Goal: Task Accomplishment & Management: Manage account settings

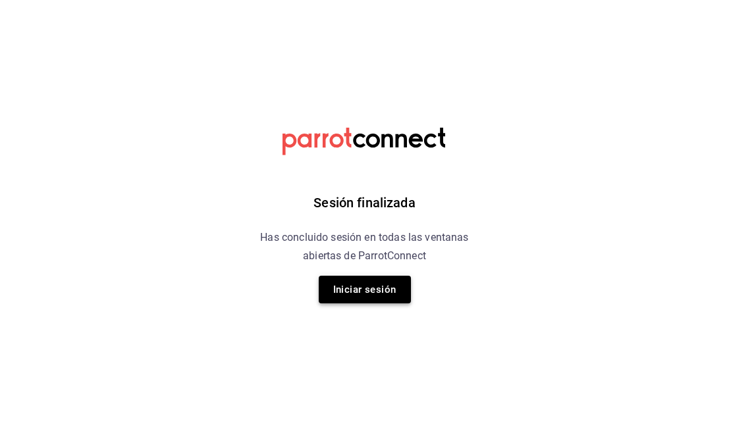
click at [389, 287] on button "Iniciar sesión" at bounding box center [365, 290] width 92 height 28
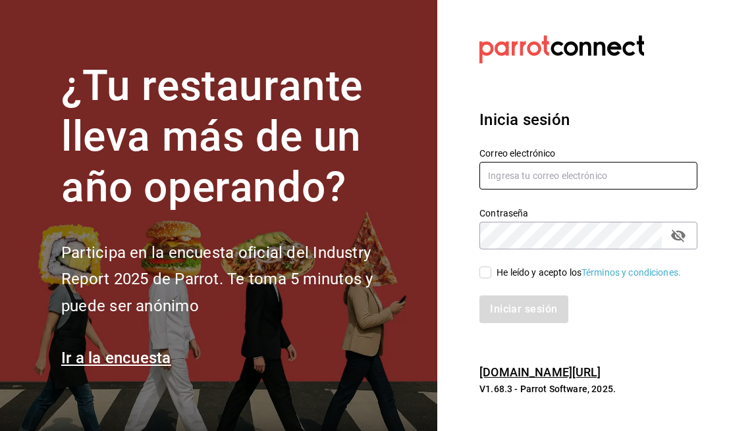
click at [533, 177] on input "text" at bounding box center [589, 176] width 218 height 28
type input "1"
type input "1saulcervera@gmail.com"
click at [683, 228] on icon "passwordField" at bounding box center [679, 236] width 16 height 16
click at [484, 276] on input "He leído y acepto los Términos y condiciones." at bounding box center [486, 273] width 12 height 12
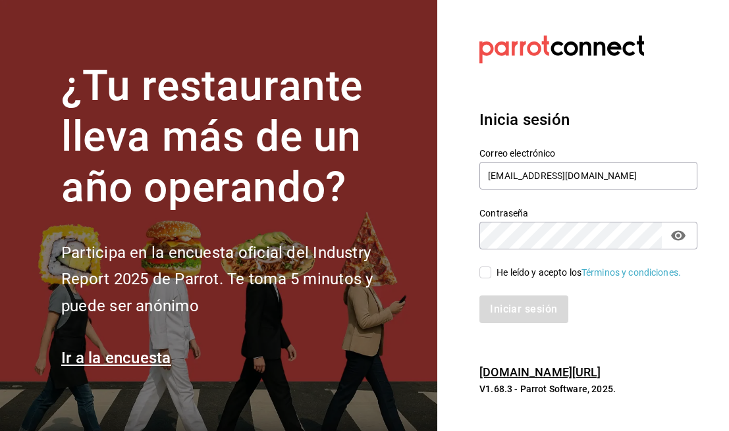
checkbox input "true"
click at [524, 319] on button "Iniciar sesión" at bounding box center [525, 310] width 90 height 28
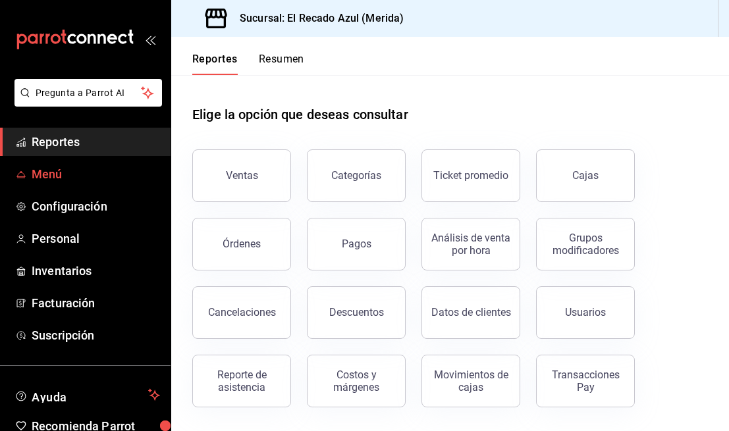
click at [71, 177] on span "Menú" at bounding box center [96, 174] width 128 height 18
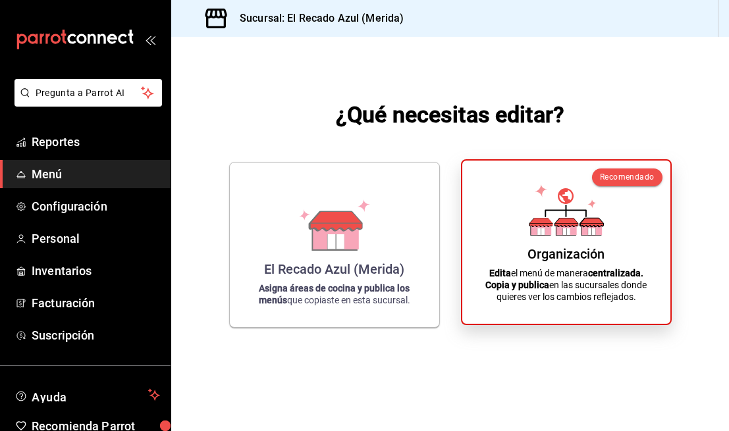
click at [584, 308] on div "Organización Edita el menú de manera centralizada. Copia y publica en las sucur…" at bounding box center [566, 242] width 177 height 142
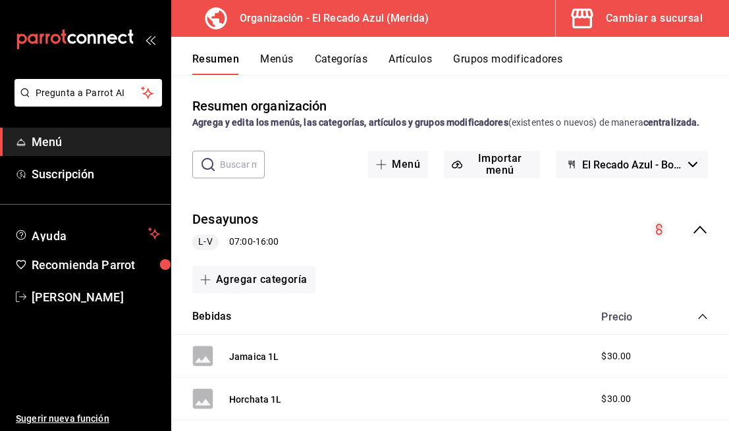
click at [516, 55] on button "Grupos modificadores" at bounding box center [507, 64] width 109 height 22
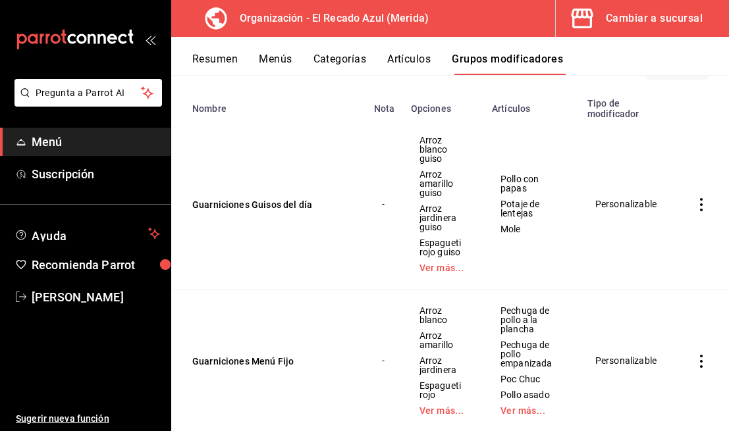
scroll to position [175, 0]
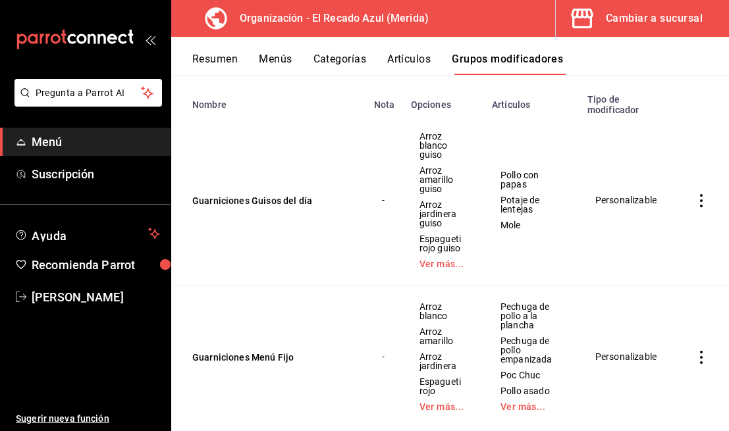
click at [699, 199] on icon "actions" at bounding box center [701, 200] width 13 height 13
click at [682, 233] on li "Editar" at bounding box center [650, 231] width 79 height 27
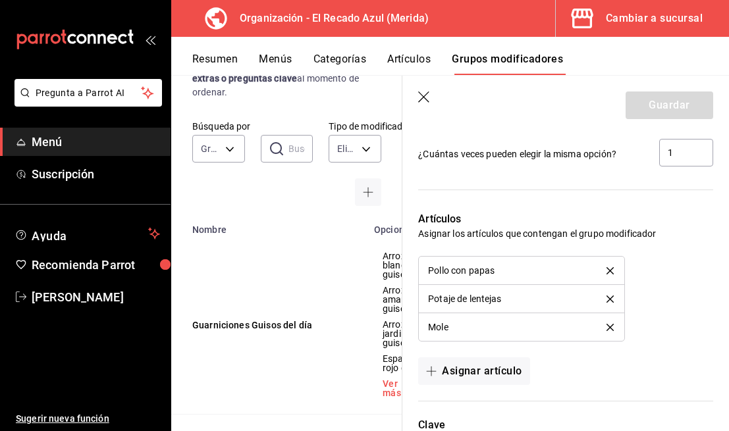
scroll to position [1457, 0]
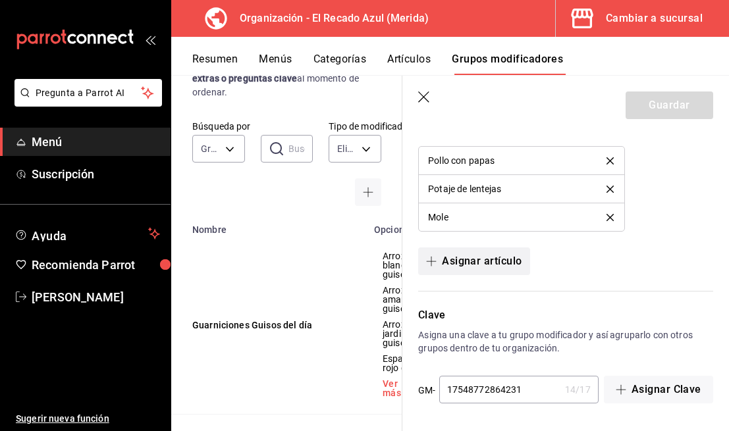
click at [504, 265] on button "Asignar artículo" at bounding box center [473, 262] width 111 height 28
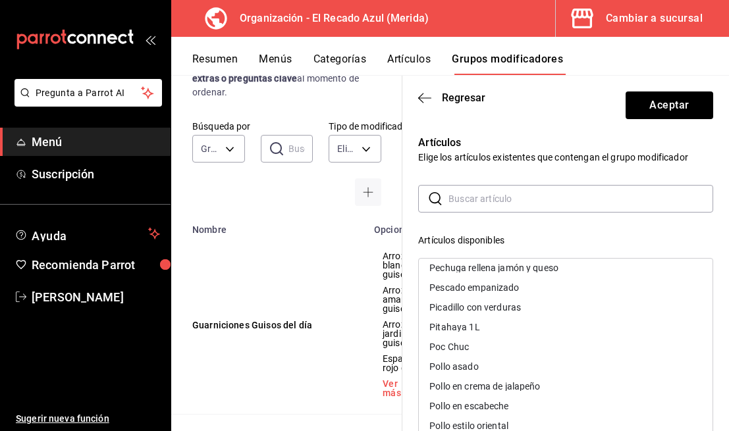
scroll to position [768, 0]
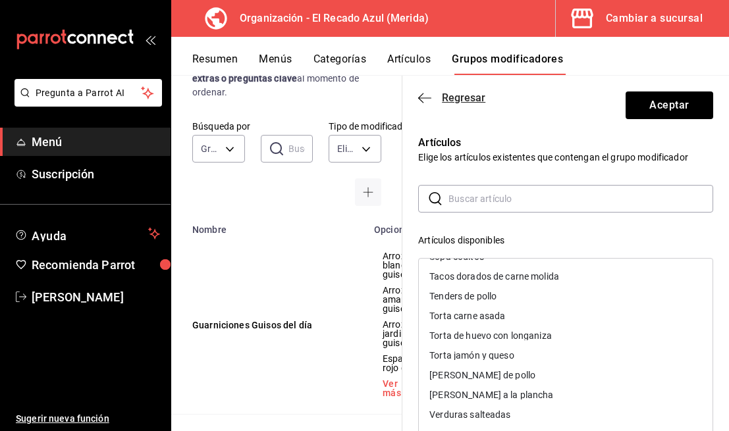
click at [425, 103] on icon "button" at bounding box center [424, 98] width 13 height 12
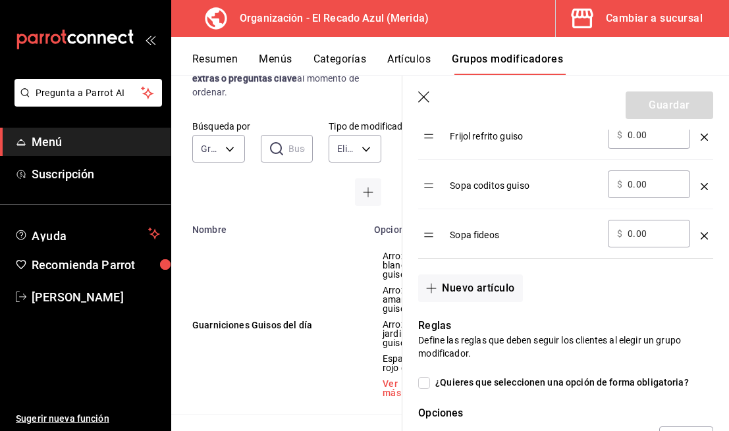
scroll to position [980, 0]
click at [485, 290] on button "Nuevo artículo" at bounding box center [470, 288] width 104 height 28
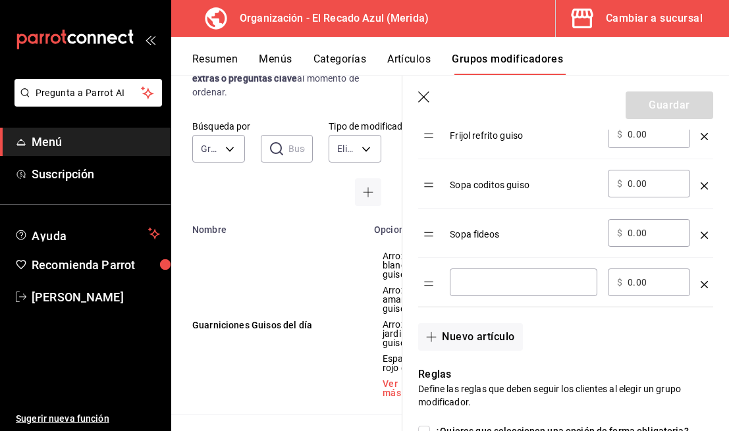
click at [486, 287] on input "optionsTable" at bounding box center [523, 282] width 129 height 13
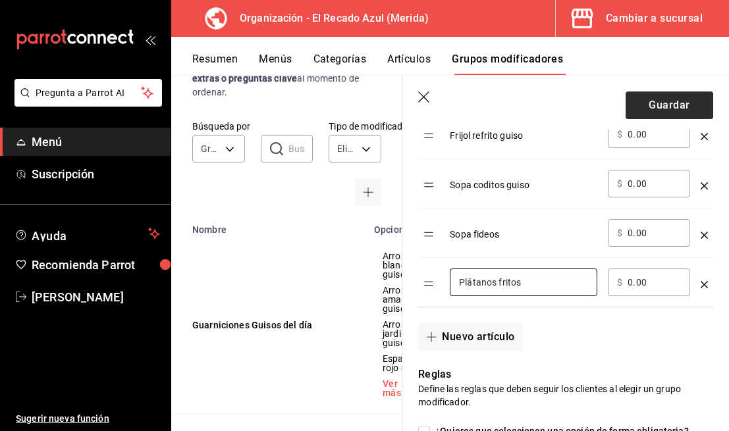
type input "Plátanos fritos"
click at [671, 94] on button "Guardar" at bounding box center [670, 106] width 88 height 28
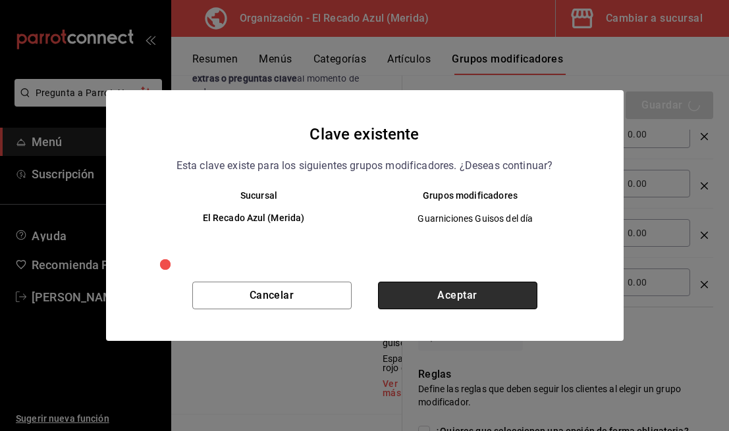
click at [484, 305] on button "Aceptar" at bounding box center [457, 296] width 159 height 28
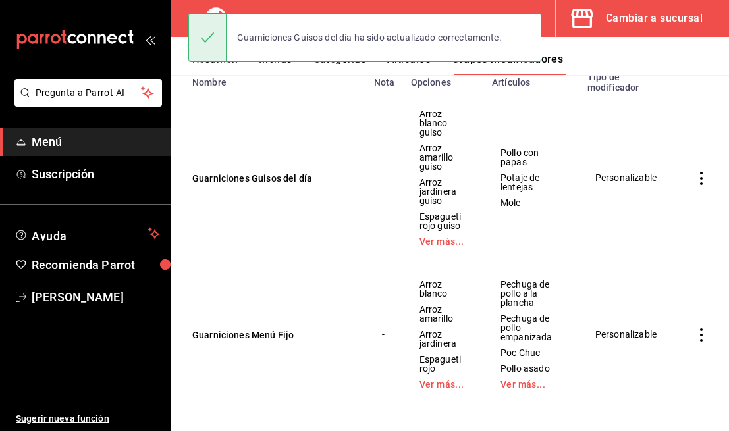
scroll to position [204, 0]
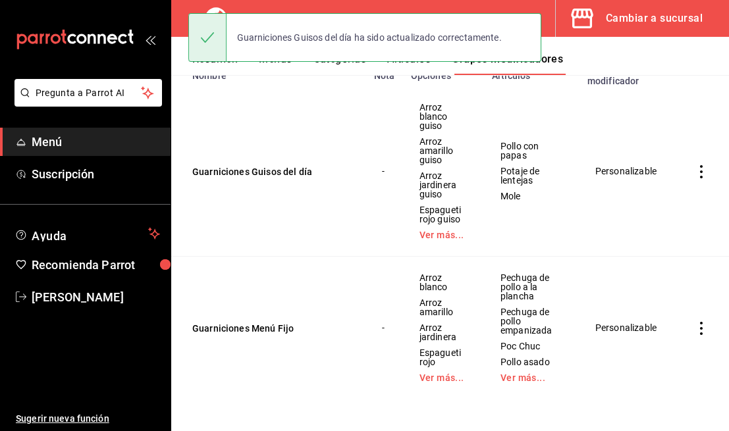
click at [702, 328] on icon "actions" at bounding box center [701, 328] width 3 height 13
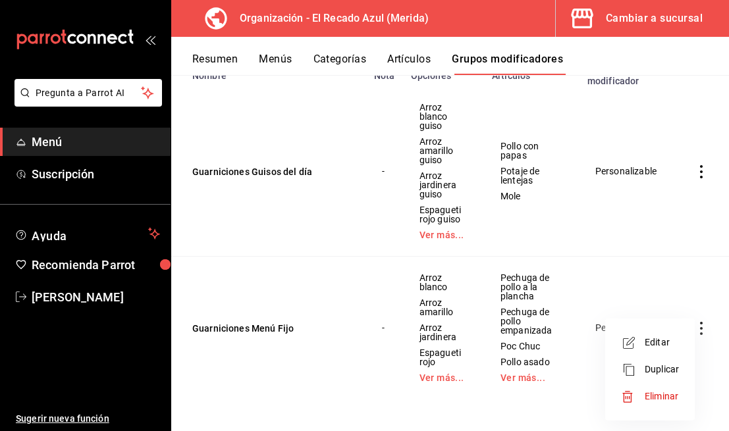
click at [665, 342] on span "Editar" at bounding box center [662, 343] width 34 height 14
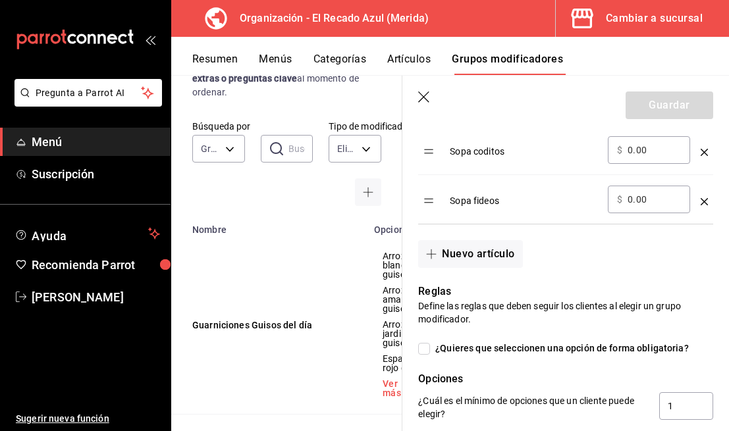
scroll to position [1036, 0]
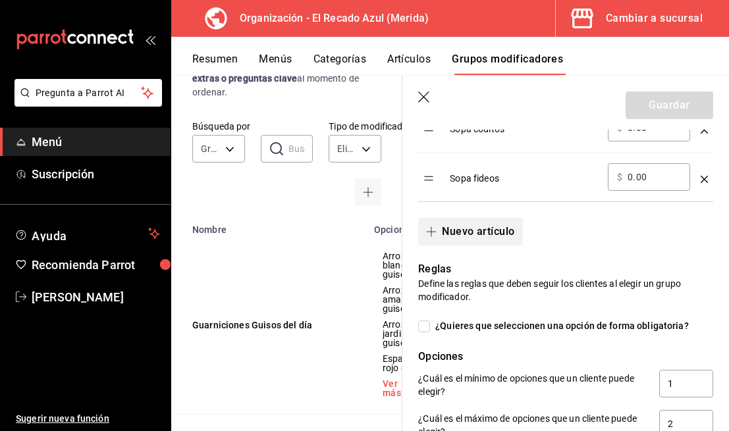
click at [497, 228] on button "Nuevo artículo" at bounding box center [470, 232] width 104 height 28
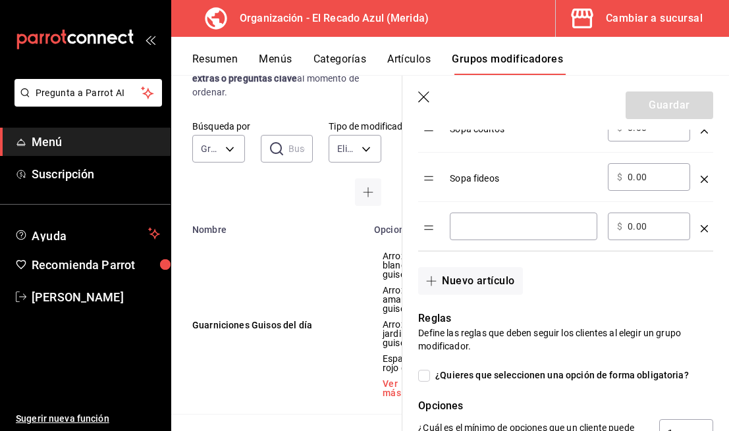
click at [514, 223] on input "optionsTable" at bounding box center [523, 226] width 129 height 13
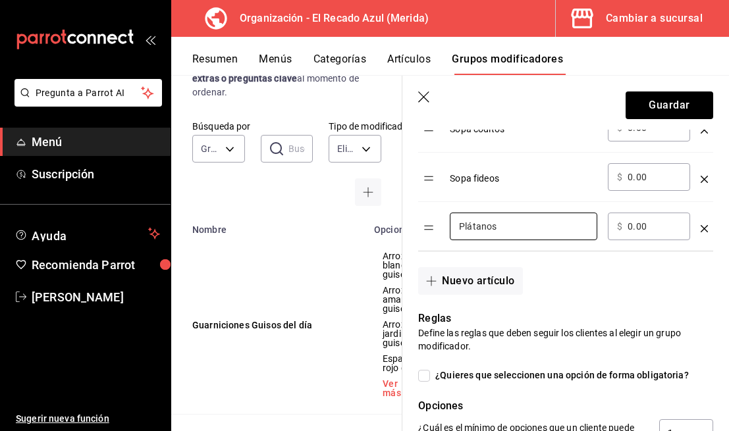
type input "Plátanos fritos"
click at [683, 101] on button "Guardar" at bounding box center [670, 106] width 88 height 28
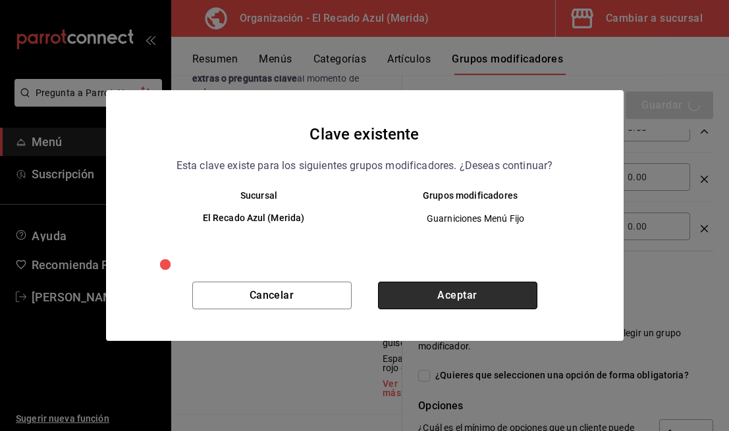
click at [468, 290] on button "Aceptar" at bounding box center [457, 296] width 159 height 28
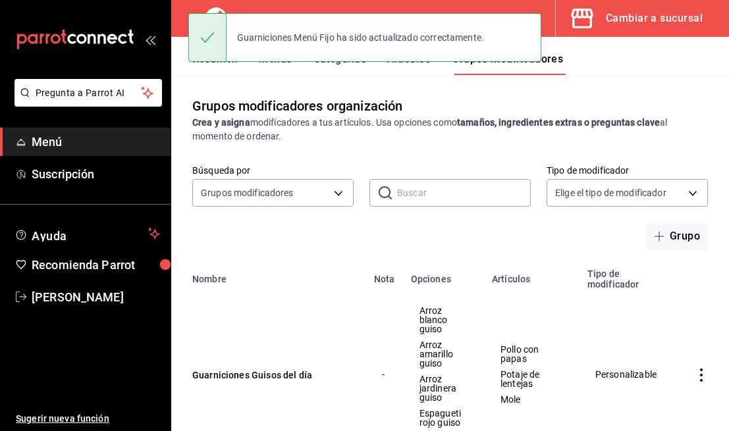
click at [362, 65] on div "Guarniciones Menú Fijo ha sido actualizado correctamente." at bounding box center [364, 37] width 353 height 57
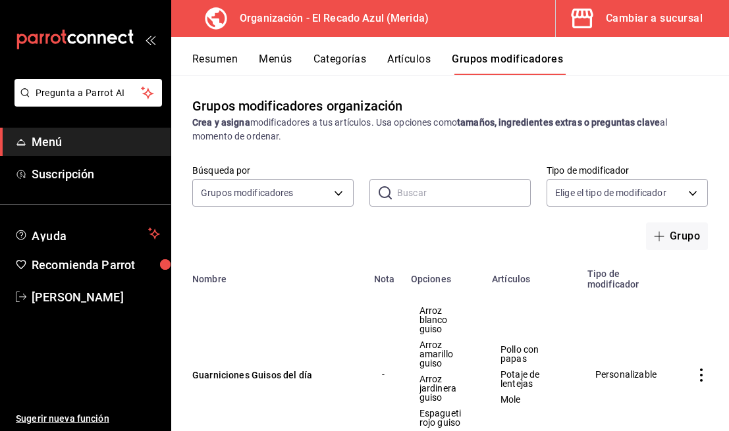
click at [356, 60] on button "Categorías" at bounding box center [340, 64] width 53 height 22
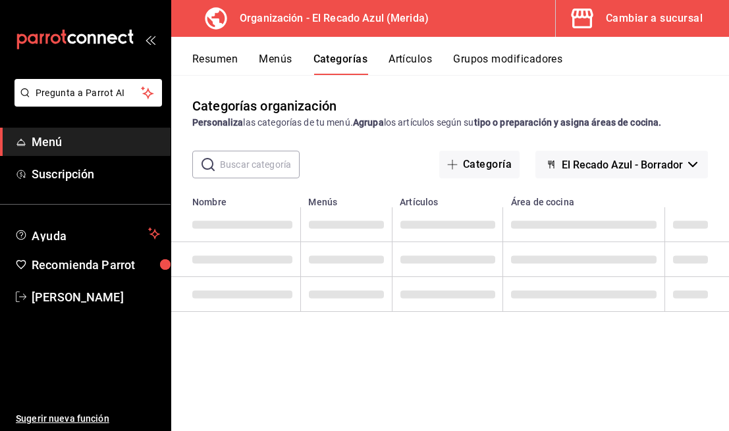
click at [284, 56] on button "Menús" at bounding box center [275, 64] width 33 height 22
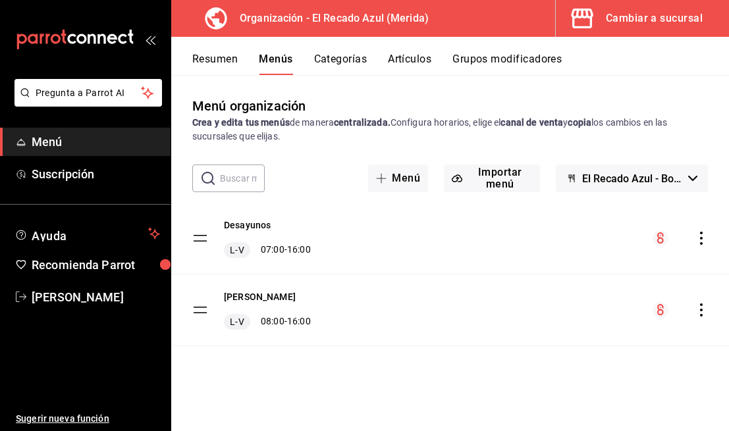
click at [703, 310] on icon "actions" at bounding box center [701, 310] width 13 height 13
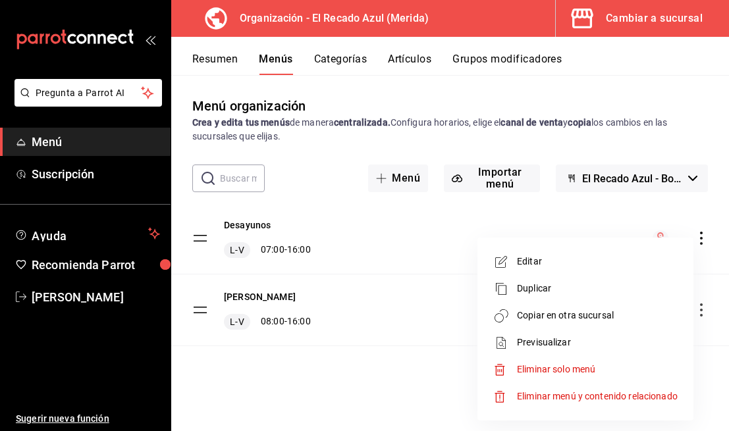
click at [589, 314] on span "Copiar en otra sucursal" at bounding box center [597, 316] width 161 height 14
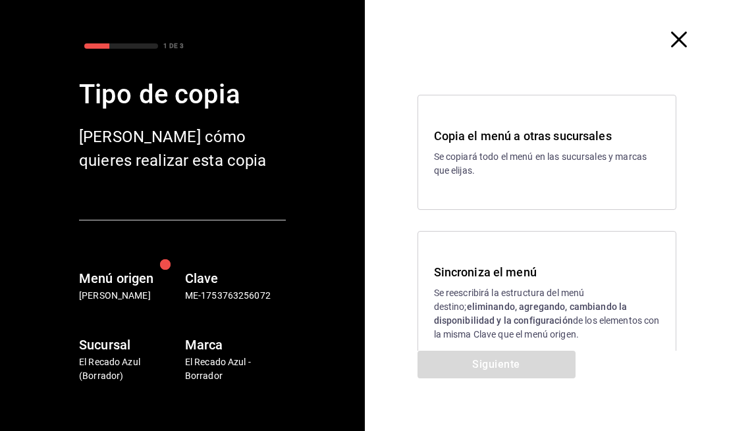
click at [524, 295] on p "Se reescribirá la estructura del menú destino; eliminando, agregando, cambiando…" at bounding box center [547, 314] width 227 height 55
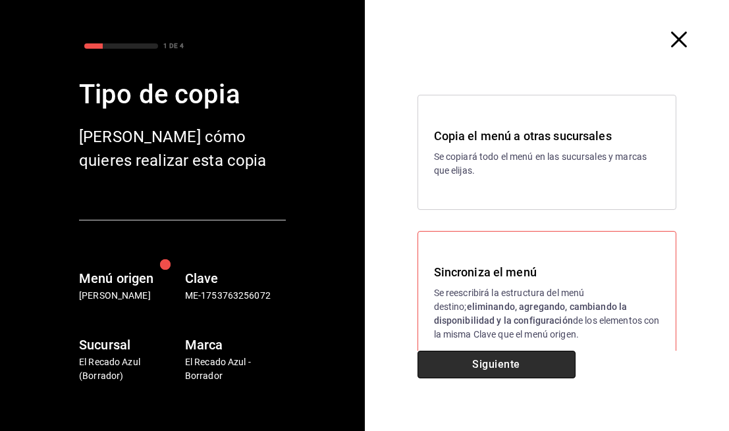
click at [522, 367] on button "Siguiente" at bounding box center [497, 365] width 158 height 28
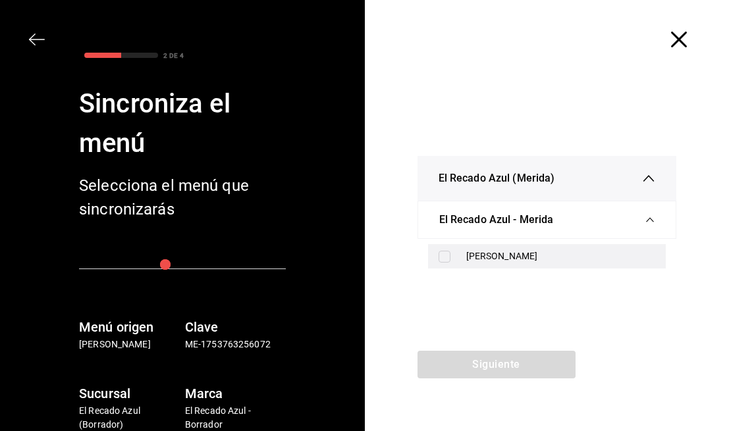
click at [526, 252] on div "[PERSON_NAME]" at bounding box center [561, 257] width 190 height 14
checkbox input "true"
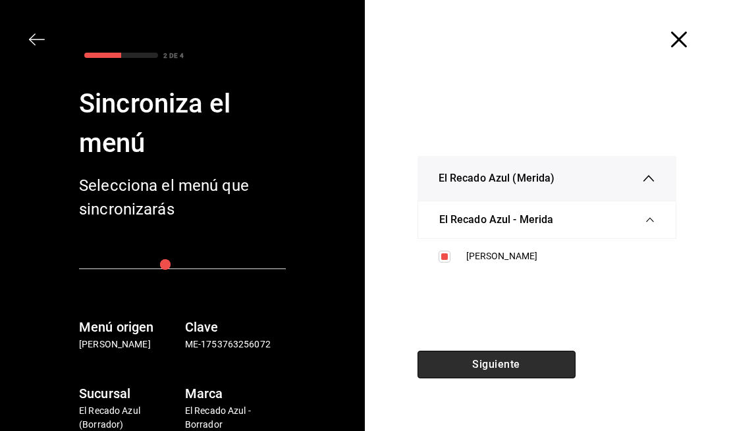
click at [526, 366] on button "Siguiente" at bounding box center [497, 365] width 158 height 28
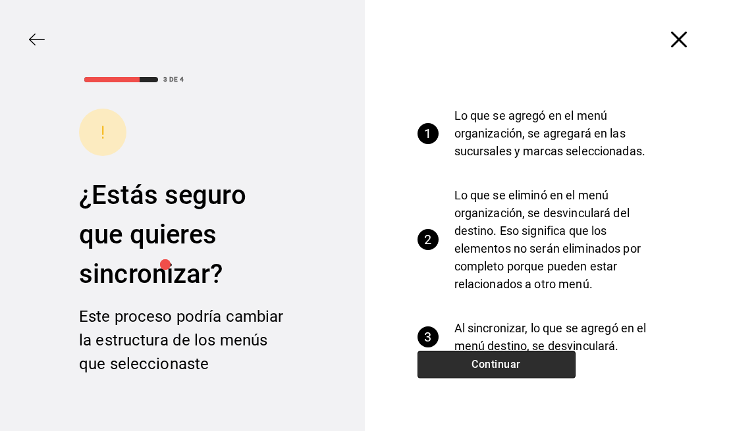
click at [526, 366] on button "Continuar" at bounding box center [497, 365] width 158 height 28
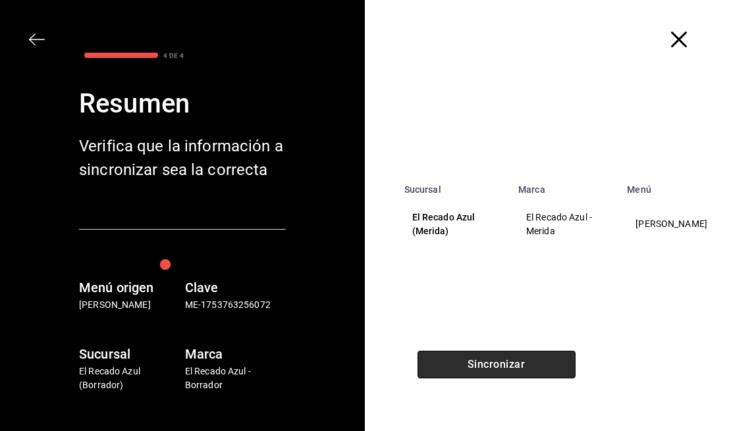
click at [526, 366] on button "Sincronizar" at bounding box center [497, 365] width 158 height 28
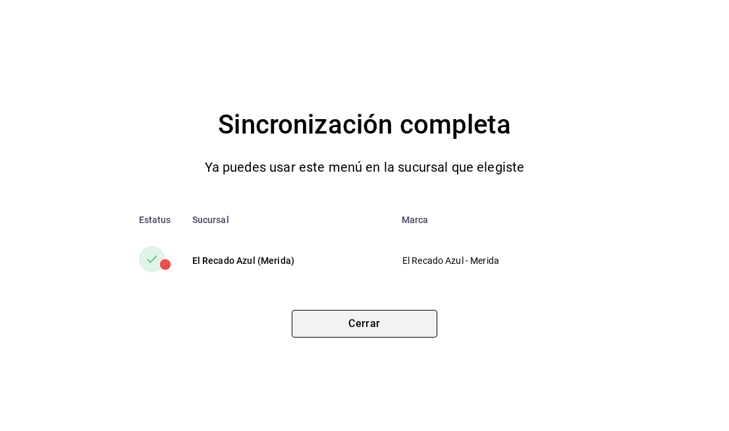
click at [407, 335] on button "Cerrar" at bounding box center [365, 324] width 146 height 28
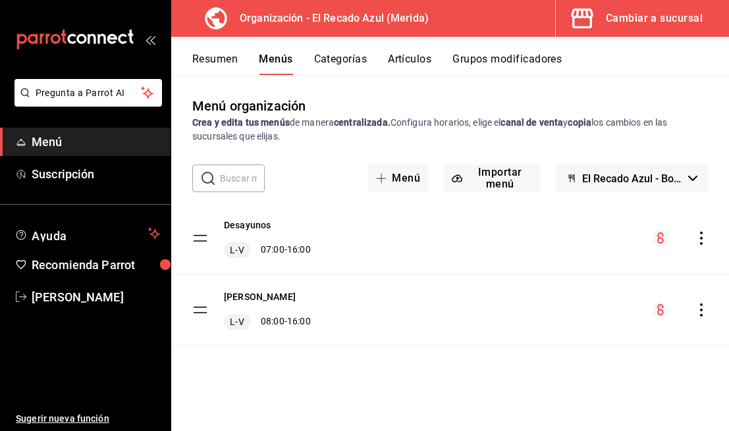
click at [698, 240] on icon "actions" at bounding box center [701, 238] width 13 height 13
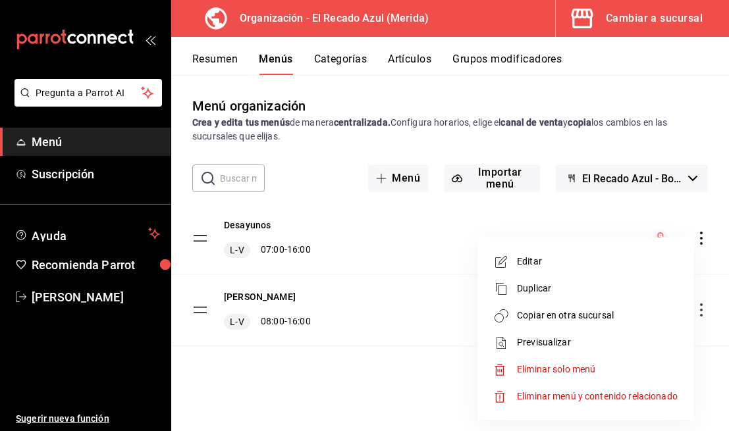
click at [615, 306] on li "Copiar en otra sucursal" at bounding box center [586, 315] width 206 height 27
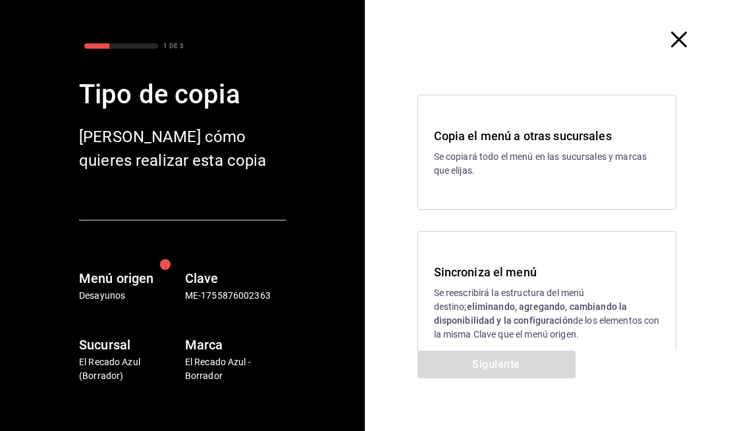
click at [536, 309] on strong "eliminando, agregando, cambiando la disponibilidad y la configuración" at bounding box center [531, 314] width 194 height 24
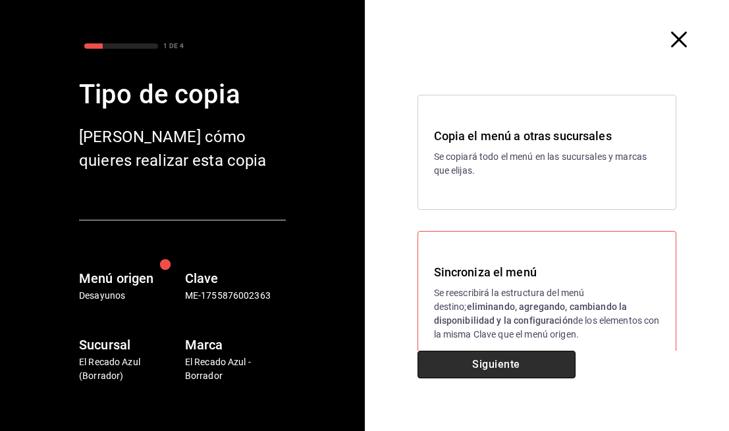
click at [529, 359] on button "Siguiente" at bounding box center [497, 365] width 158 height 28
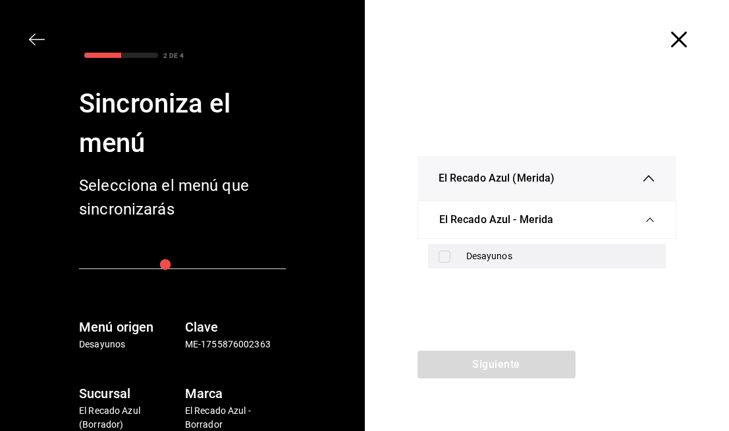
click at [573, 252] on div "Desayunos" at bounding box center [561, 257] width 190 height 14
checkbox input "true"
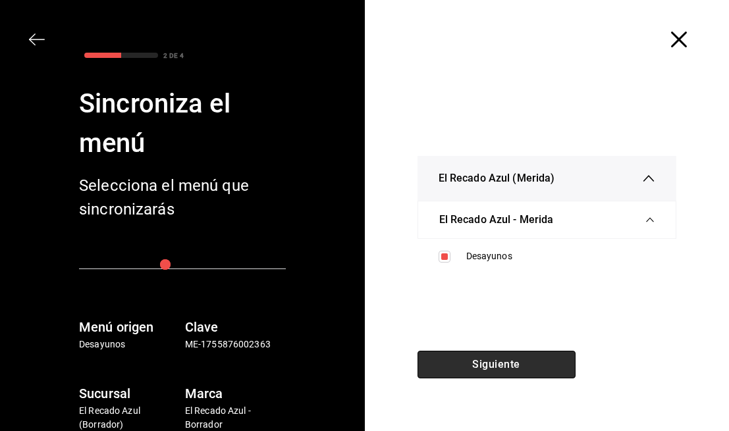
click at [522, 357] on button "Siguiente" at bounding box center [497, 365] width 158 height 28
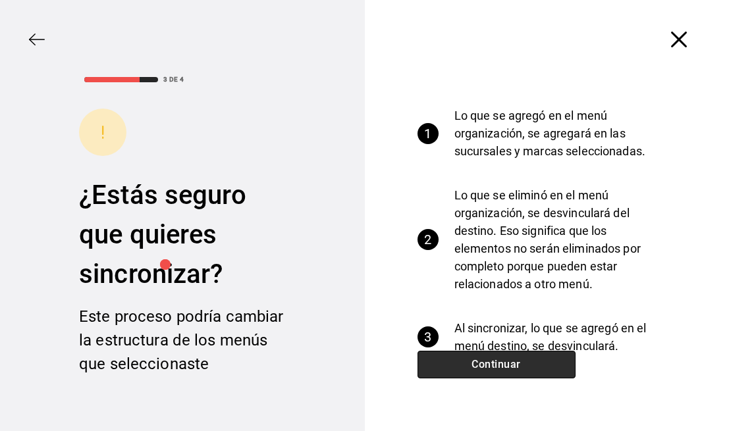
click at [522, 357] on button "Continuar" at bounding box center [497, 365] width 158 height 28
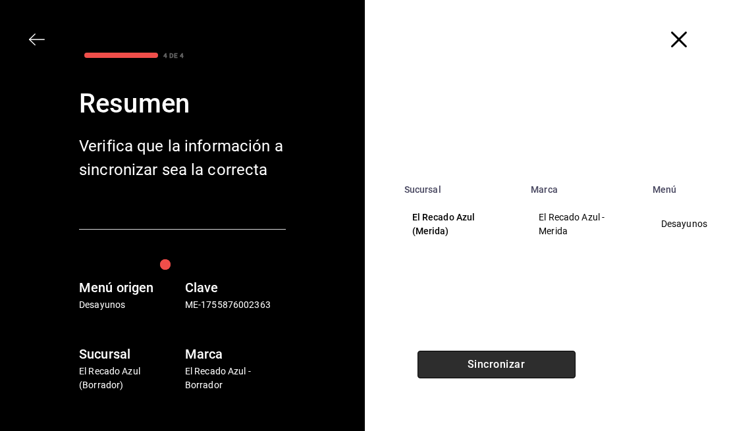
click at [522, 357] on button "Sincronizar" at bounding box center [497, 365] width 158 height 28
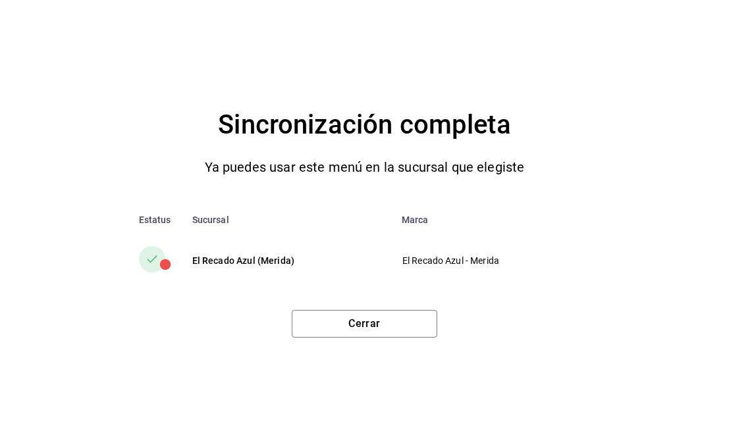
click at [443, 340] on div "Sincronización completa Ya puedes usar este menú en la sucursal que elegiste Es…" at bounding box center [364, 215] width 729 height 431
click at [416, 332] on button "Cerrar" at bounding box center [365, 324] width 146 height 28
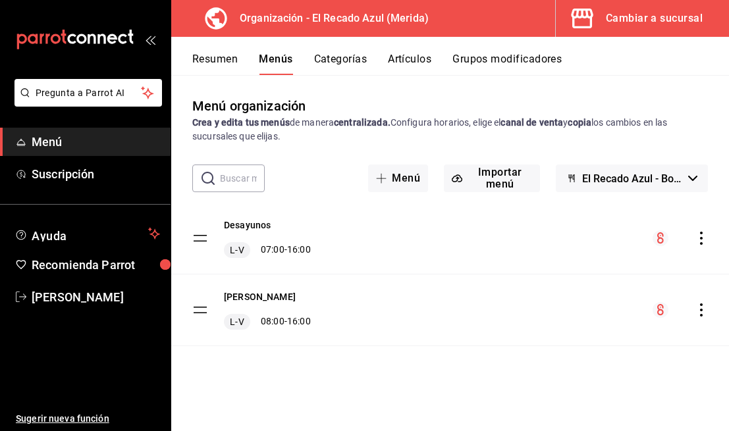
click at [413, 56] on button "Artículos" at bounding box center [409, 64] width 43 height 22
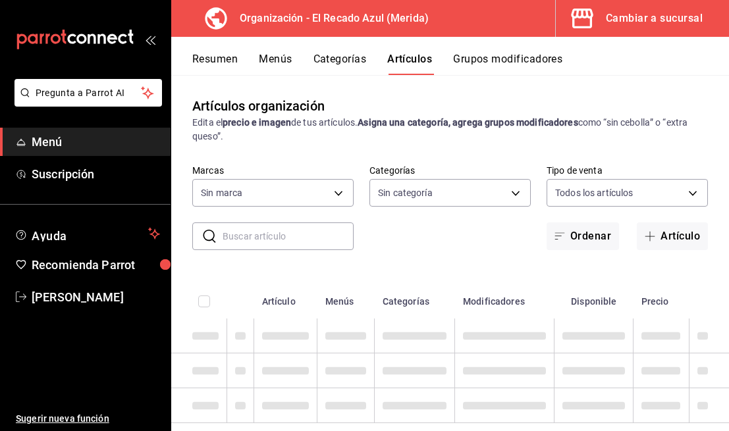
type input "4c612ecd-b065-445b-a869-7e7d52df250b"
type input "938bb357-3fa5-41e7-9f82-b4deaffa926b,bbd922d1-3f43-4b0b-8224-dfa0873d65c1,45cca…"
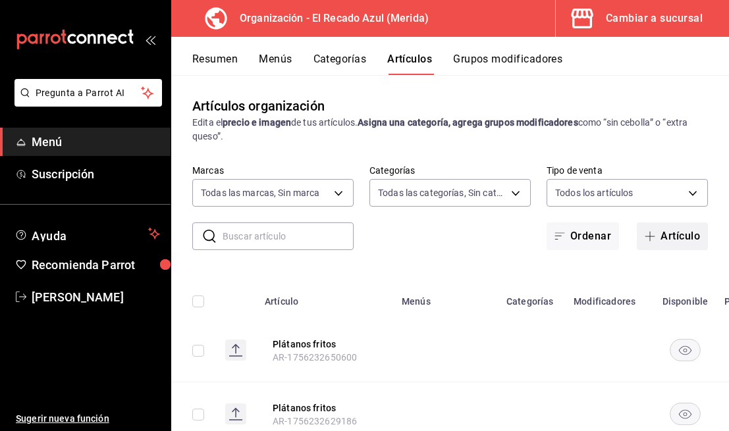
click at [670, 232] on button "Artículo" at bounding box center [672, 237] width 71 height 28
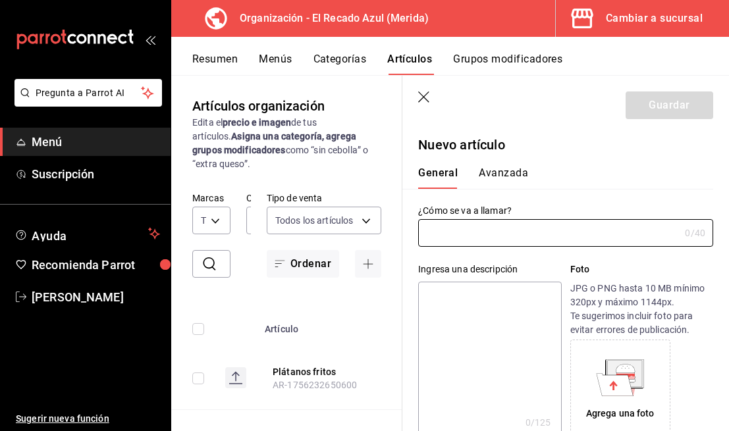
scroll to position [3, 0]
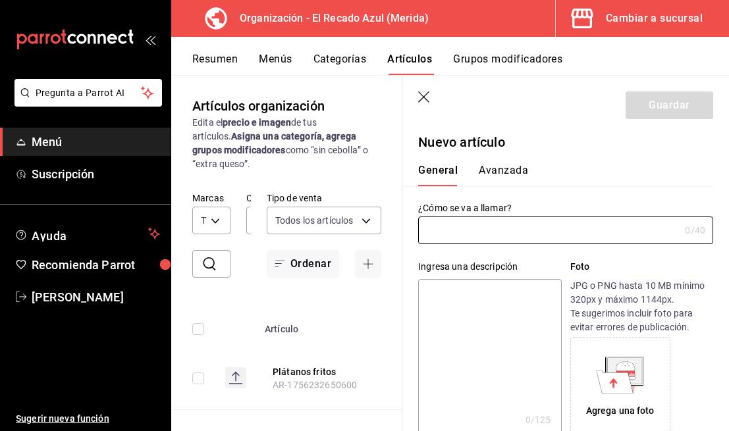
click at [422, 92] on icon "button" at bounding box center [424, 98] width 13 height 13
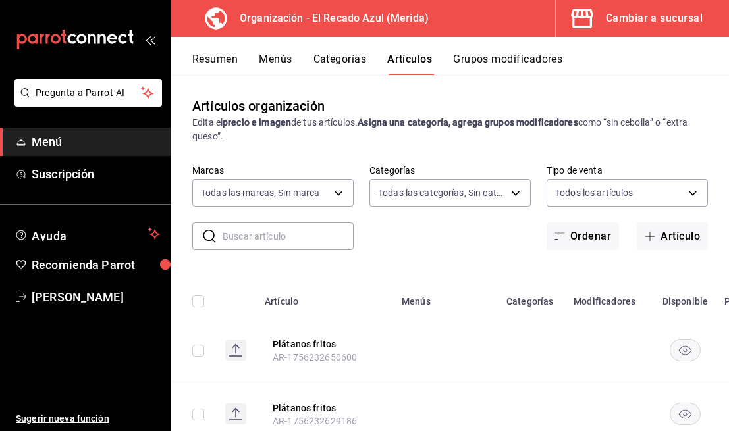
click at [341, 59] on button "Categorías" at bounding box center [340, 64] width 53 height 22
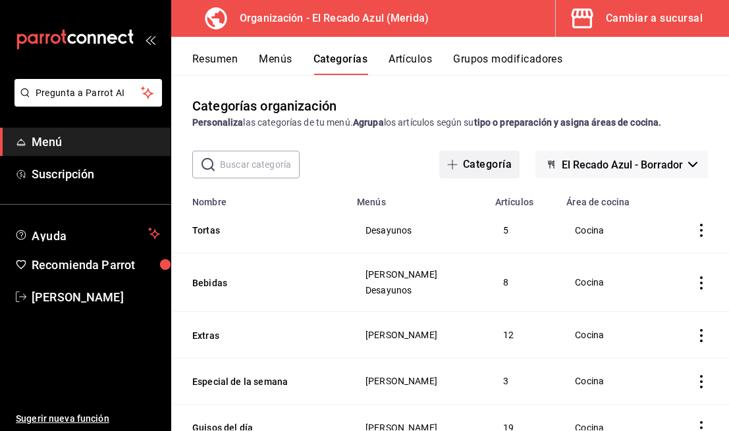
click at [482, 176] on button "Categoría" at bounding box center [479, 165] width 80 height 28
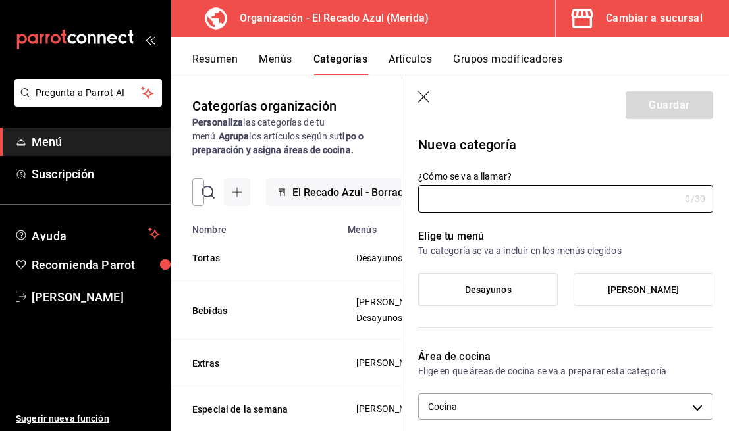
click at [431, 88] on header "Guardar" at bounding box center [565, 103] width 327 height 54
click at [420, 99] on icon "button" at bounding box center [424, 98] width 13 height 13
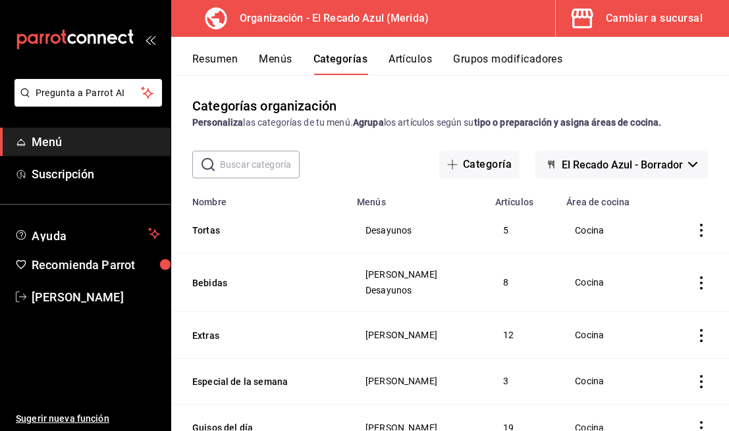
click at [613, 167] on span "El Recado Azul - Borrador" at bounding box center [622, 165] width 121 height 13
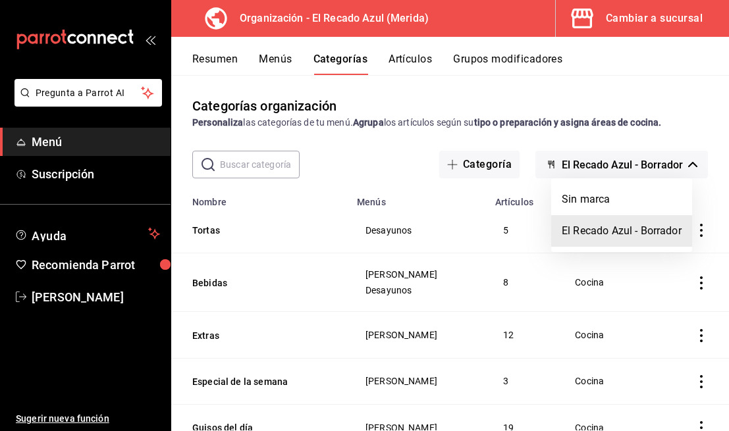
click at [613, 167] on div at bounding box center [364, 215] width 729 height 431
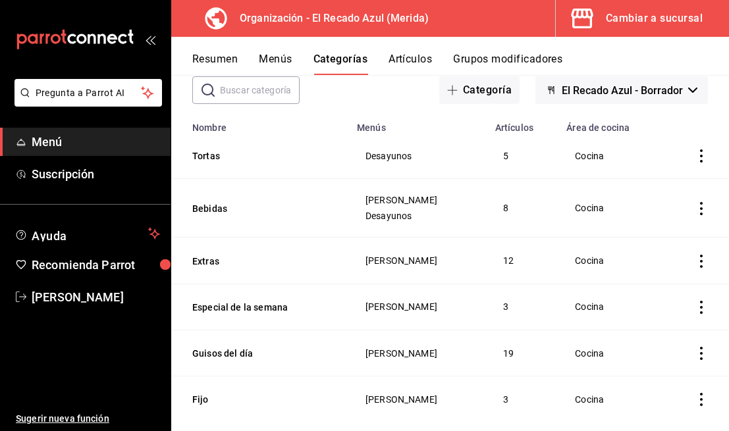
scroll to position [96, 0]
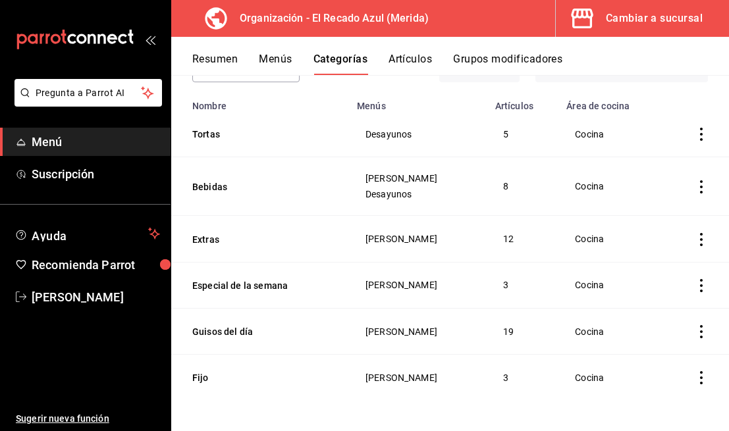
click at [699, 244] on icon "actions" at bounding box center [701, 239] width 13 height 13
click at [422, 80] on div at bounding box center [364, 215] width 729 height 431
click at [424, 59] on button "Artículos" at bounding box center [410, 64] width 43 height 22
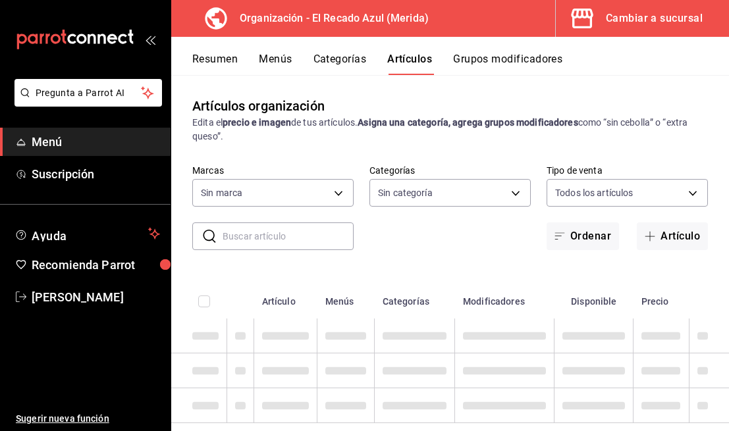
type input "938bb357-3fa5-41e7-9f82-b4deaffa926b,bbd922d1-3f43-4b0b-8224-dfa0873d65c1,45cca…"
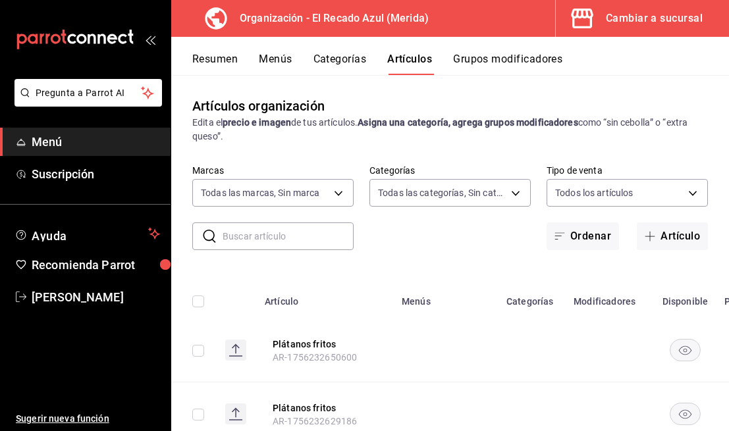
type input "4c612ecd-b065-445b-a869-7e7d52df250b"
click at [665, 241] on button "Artículo" at bounding box center [672, 237] width 71 height 28
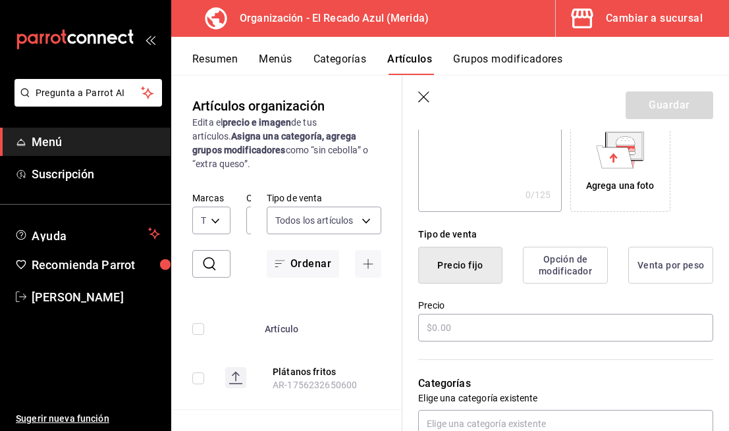
scroll to position [231, 0]
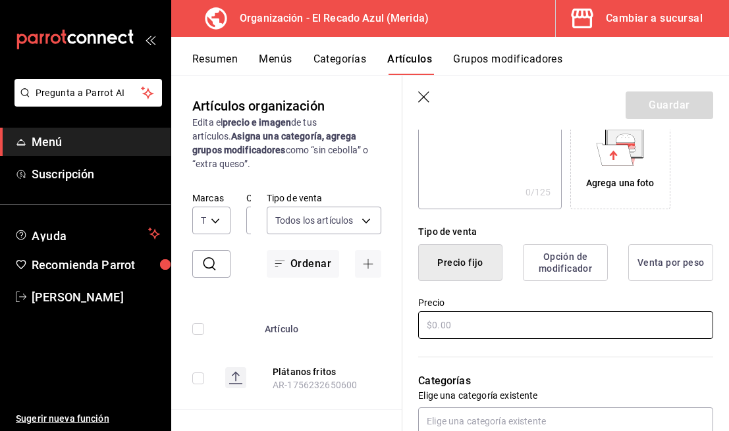
type input "Plátanos fritos"
click at [533, 312] on input "text" at bounding box center [565, 326] width 295 height 28
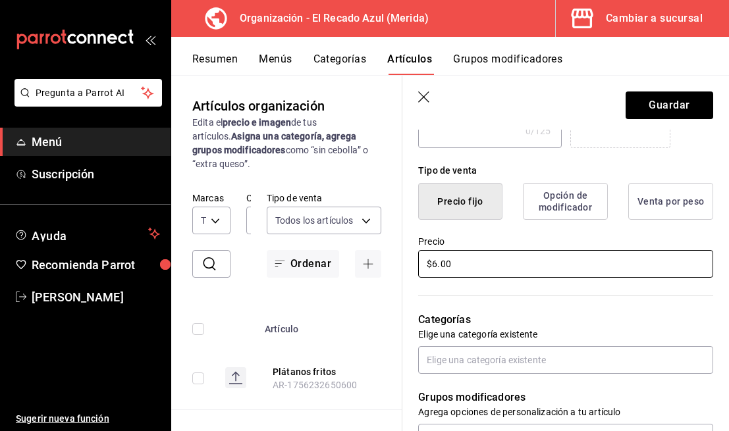
scroll to position [304, 0]
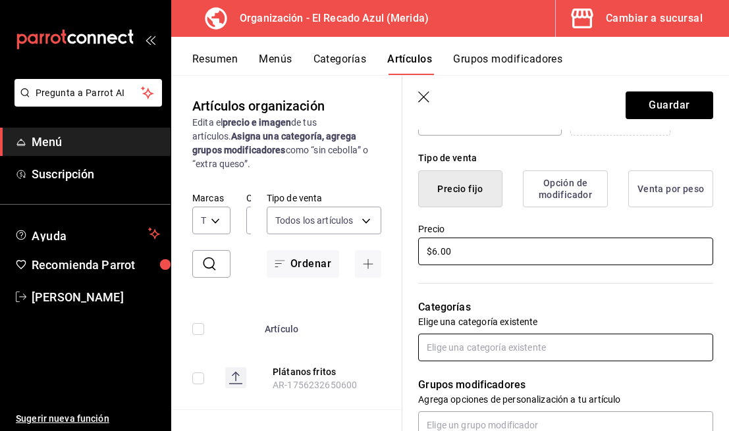
type input "$6.00"
click at [542, 348] on input "text" at bounding box center [565, 348] width 295 height 28
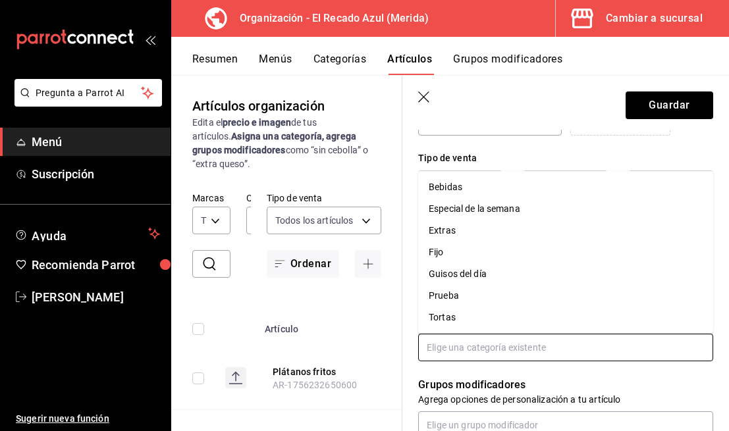
click at [487, 231] on li "Extras" at bounding box center [565, 231] width 295 height 22
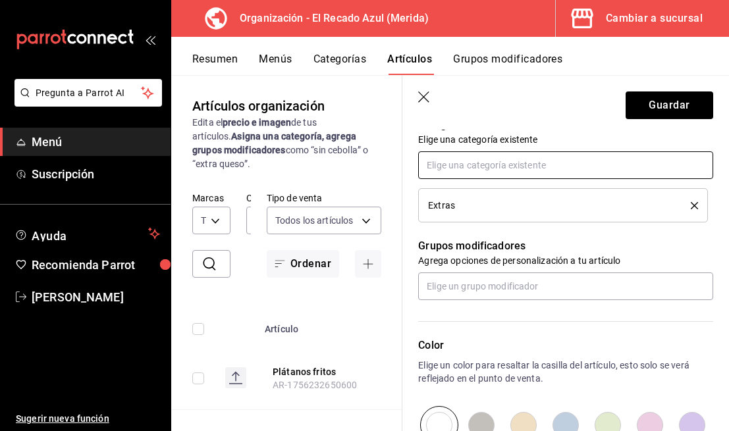
scroll to position [530, 0]
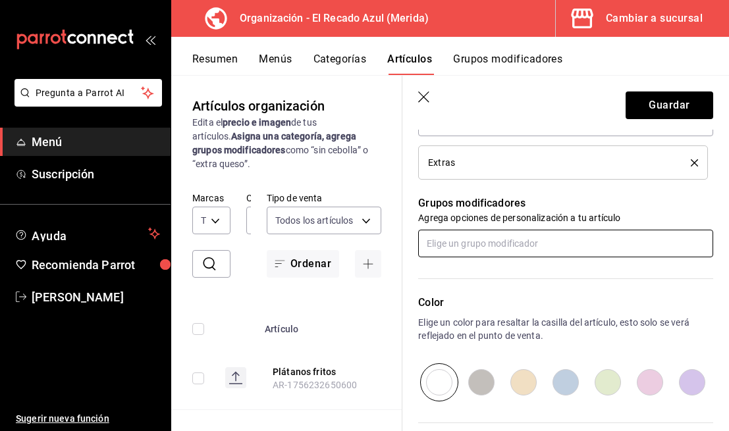
click at [532, 242] on input "text" at bounding box center [565, 244] width 295 height 28
click at [646, 385] on input "radio" at bounding box center [650, 383] width 42 height 38
radio input "true"
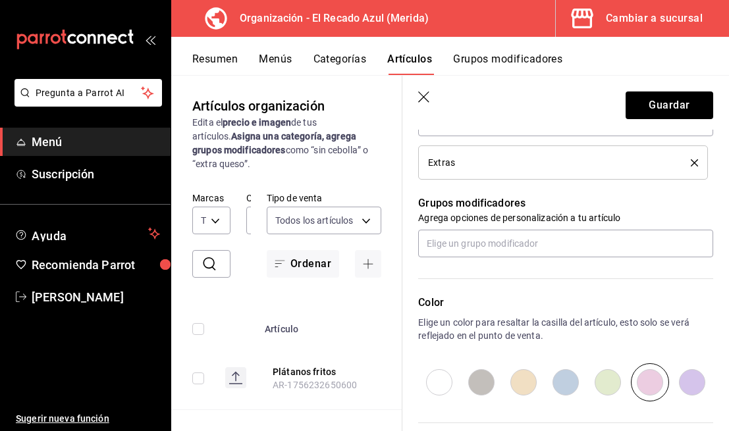
click at [702, 382] on input "radio" at bounding box center [692, 383] width 42 height 38
radio input "true"
click at [685, 94] on button "Guardar" at bounding box center [670, 106] width 88 height 28
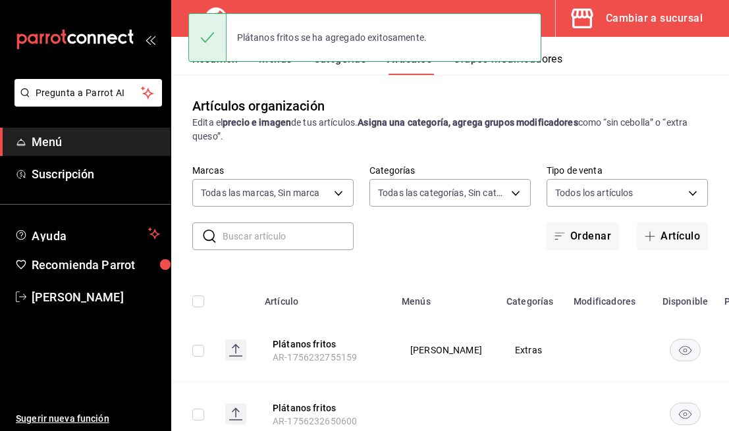
click at [285, 61] on div "Plátanos fritos se ha agregado exitosamente." at bounding box center [364, 37] width 353 height 49
click at [285, 68] on button "Menús" at bounding box center [275, 64] width 33 height 22
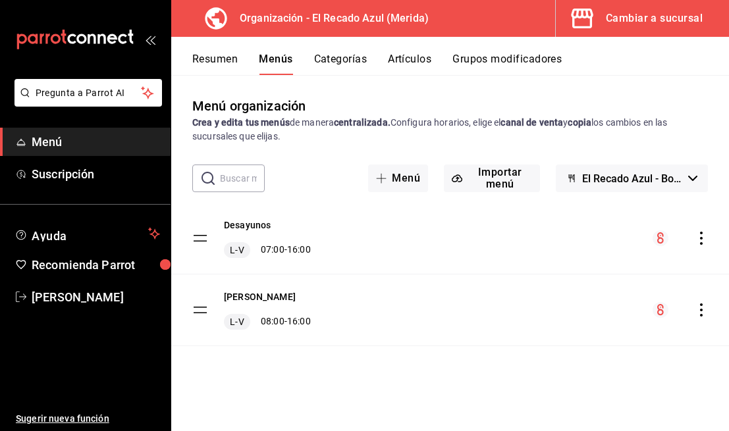
click at [706, 313] on icon "actions" at bounding box center [701, 310] width 13 height 13
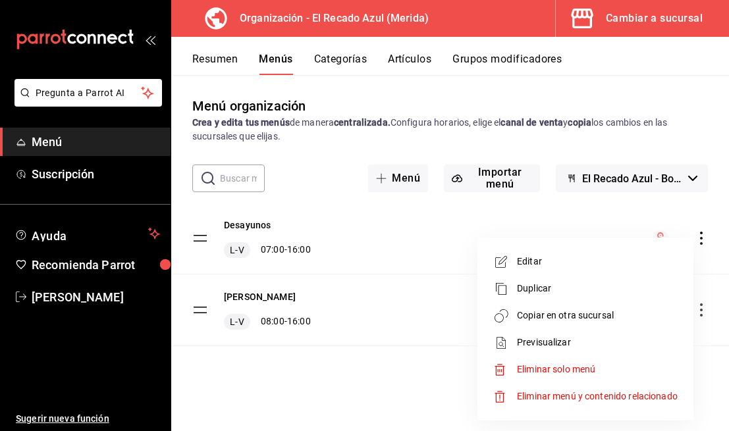
click at [597, 314] on span "Copiar en otra sucursal" at bounding box center [597, 316] width 161 height 14
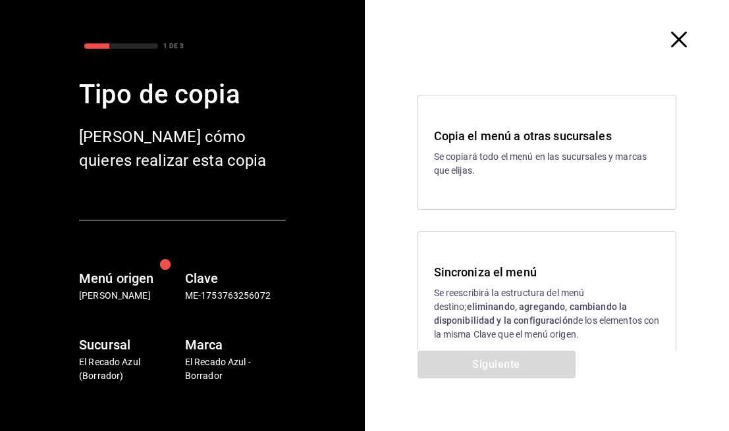
click at [594, 312] on strong "eliminando, agregando, cambiando la disponibilidad y la configuración" at bounding box center [531, 314] width 194 height 24
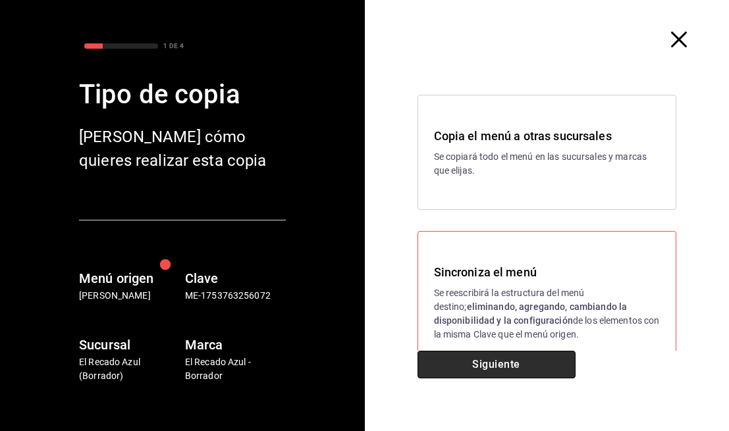
click at [539, 368] on button "Siguiente" at bounding box center [497, 365] width 158 height 28
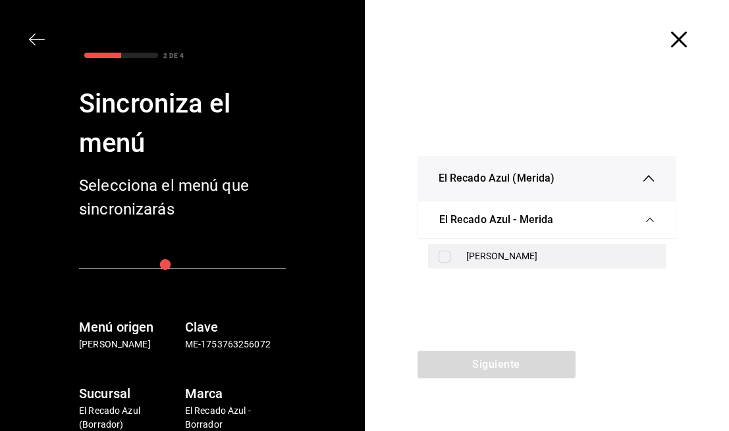
click at [591, 267] on div "[PERSON_NAME]" at bounding box center [547, 256] width 238 height 24
checkbox input "true"
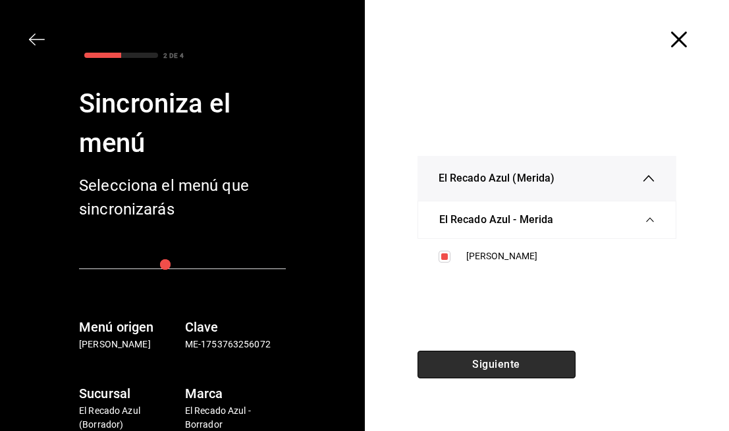
click at [551, 362] on button "Siguiente" at bounding box center [497, 365] width 158 height 28
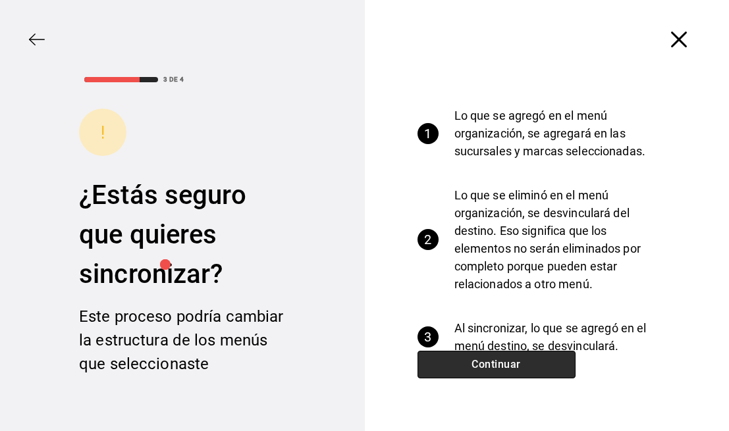
click at [543, 364] on button "Continuar" at bounding box center [497, 365] width 158 height 28
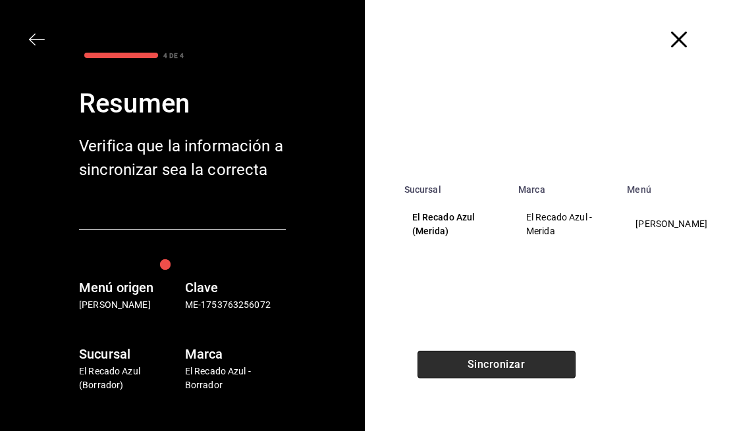
click at [543, 364] on button "Sincronizar" at bounding box center [497, 365] width 158 height 28
